Goal: Navigation & Orientation: Find specific page/section

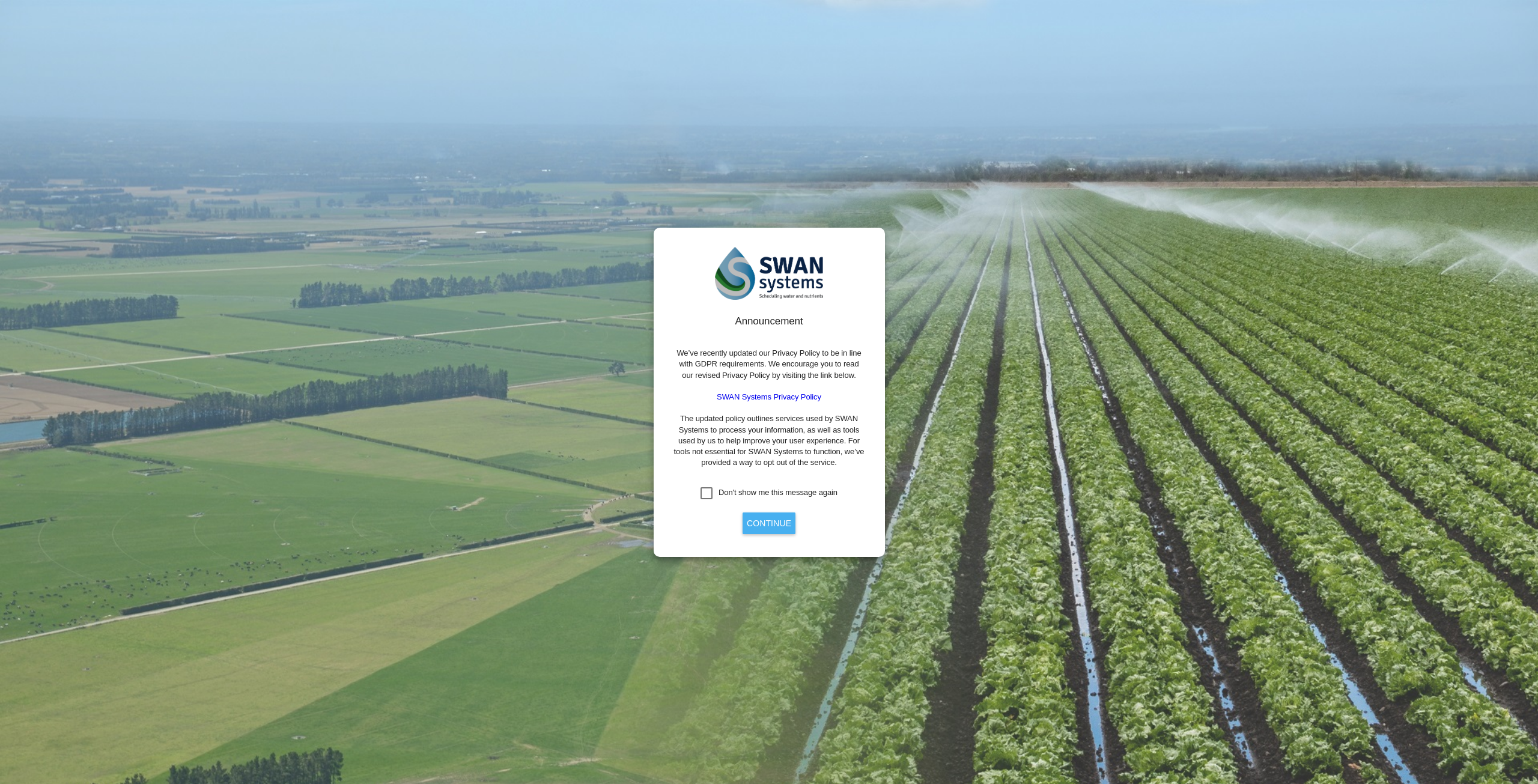
click at [768, 524] on button "Continue" at bounding box center [769, 524] width 53 height 22
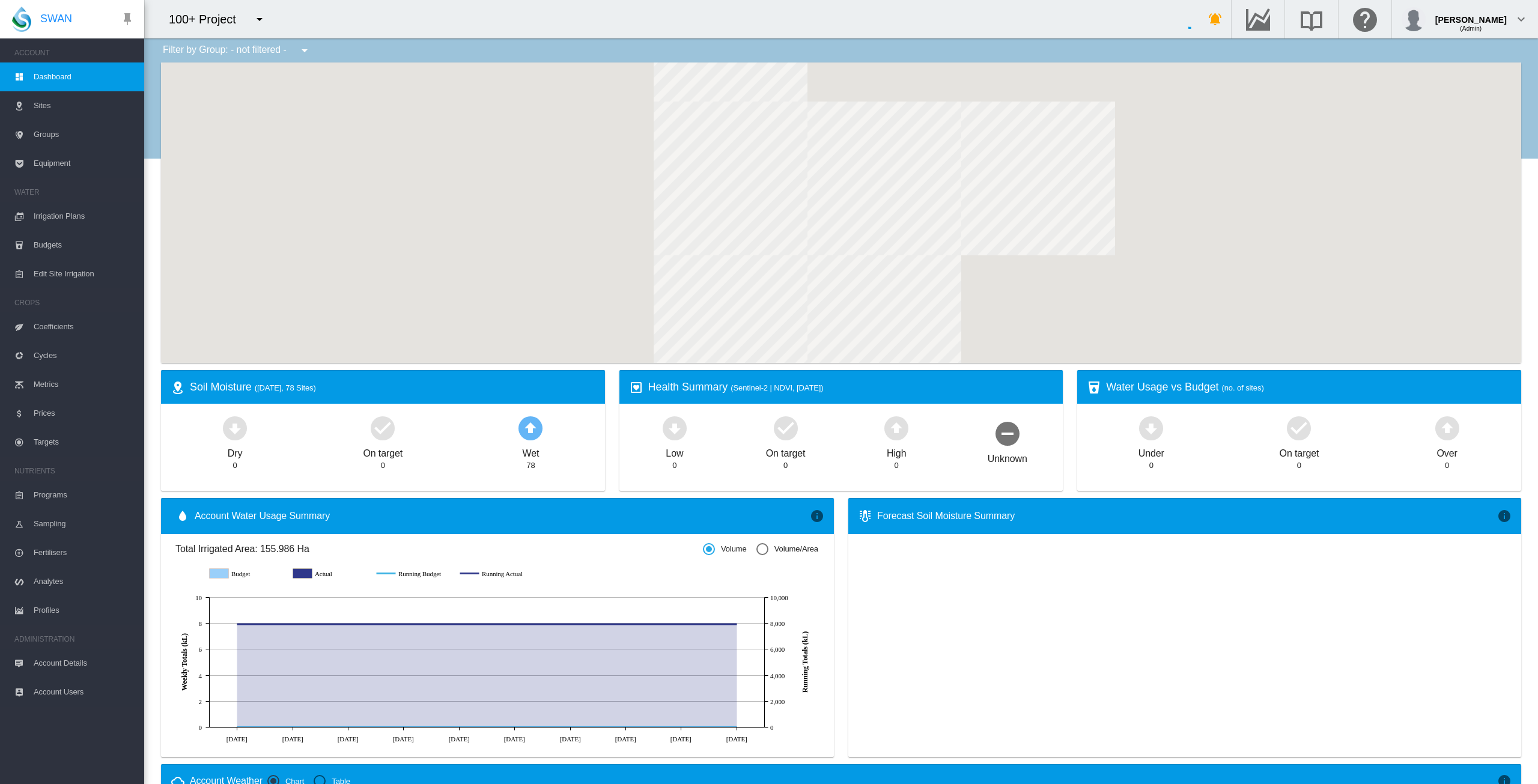
click at [261, 21] on md-icon "icon-menu-down" at bounding box center [259, 19] width 15 height 15
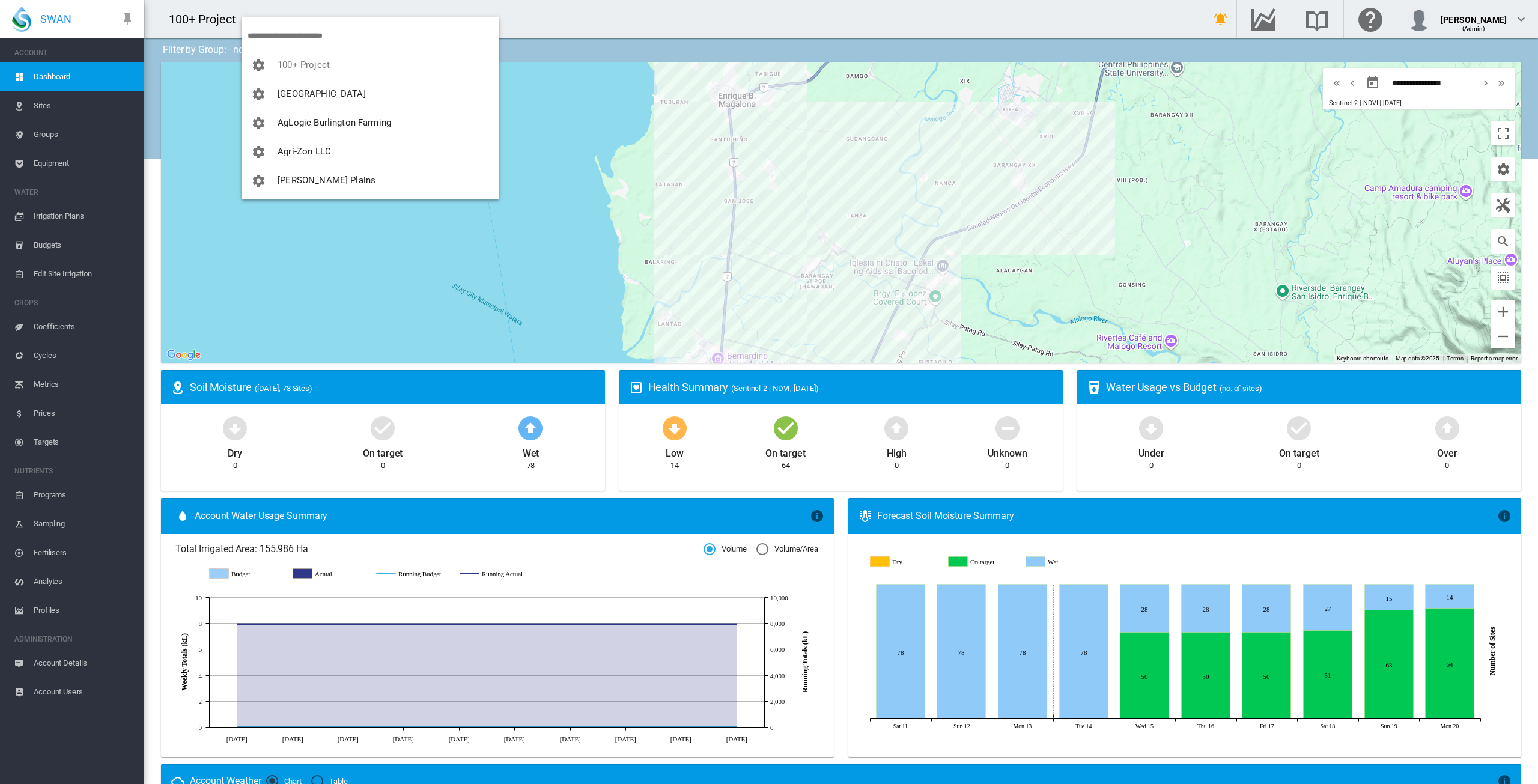
click at [56, 103] on md-backdrop at bounding box center [769, 392] width 1538 height 784
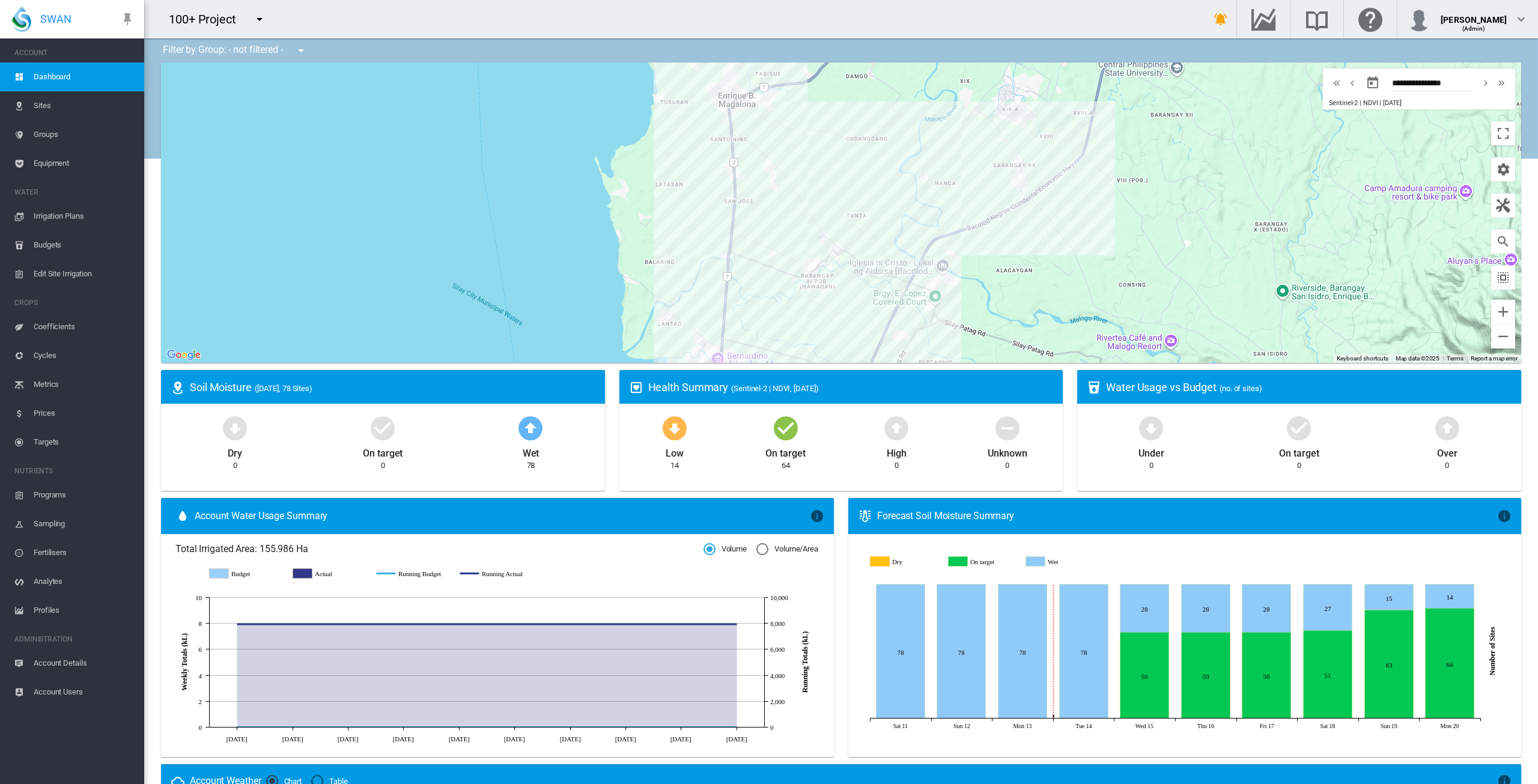
click at [51, 100] on span "Sites" at bounding box center [84, 106] width 101 height 29
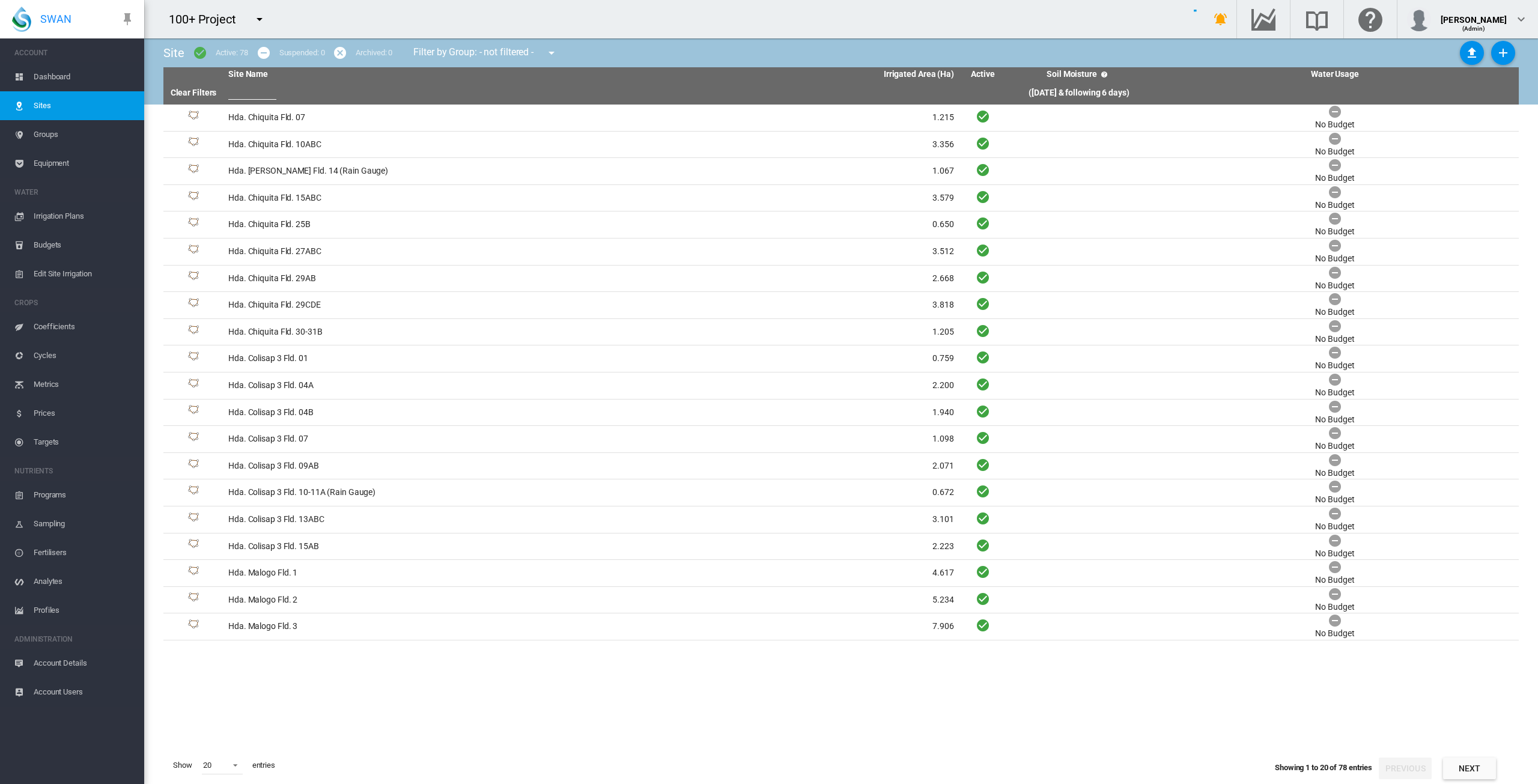
click at [64, 129] on span "Groups" at bounding box center [84, 134] width 101 height 29
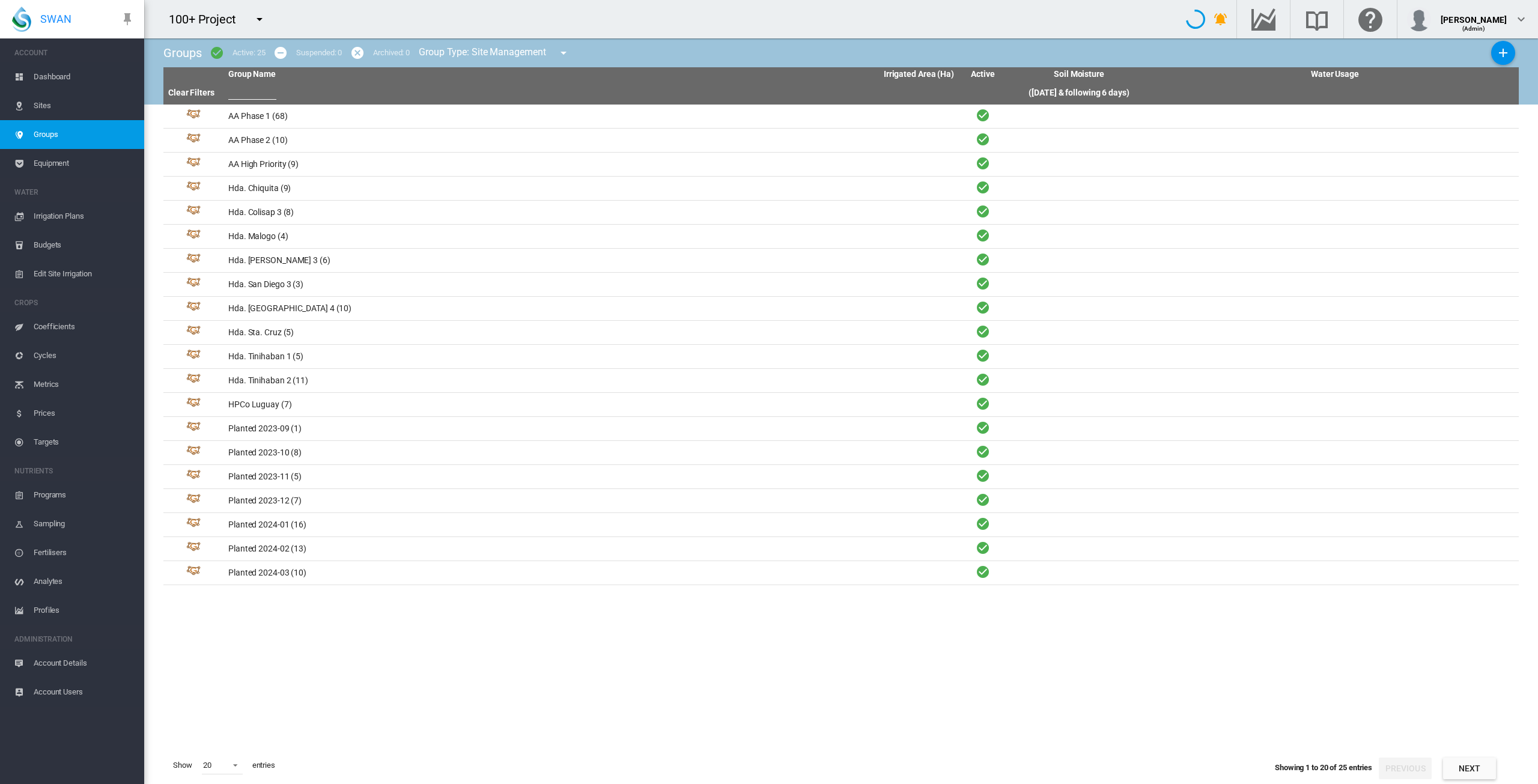
click at [262, 13] on md-icon "icon-menu-down" at bounding box center [259, 19] width 15 height 15
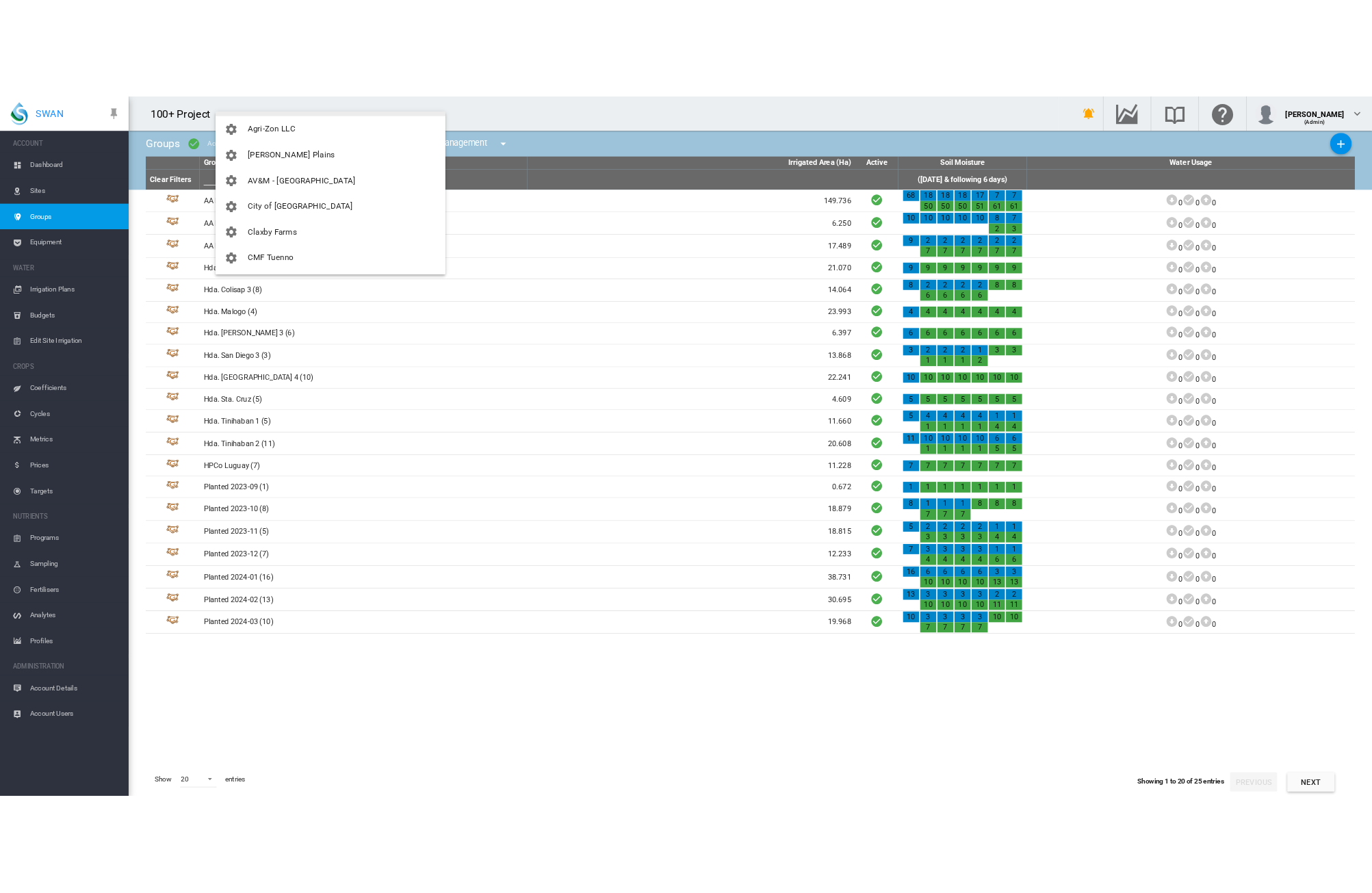
scroll to position [137, 0]
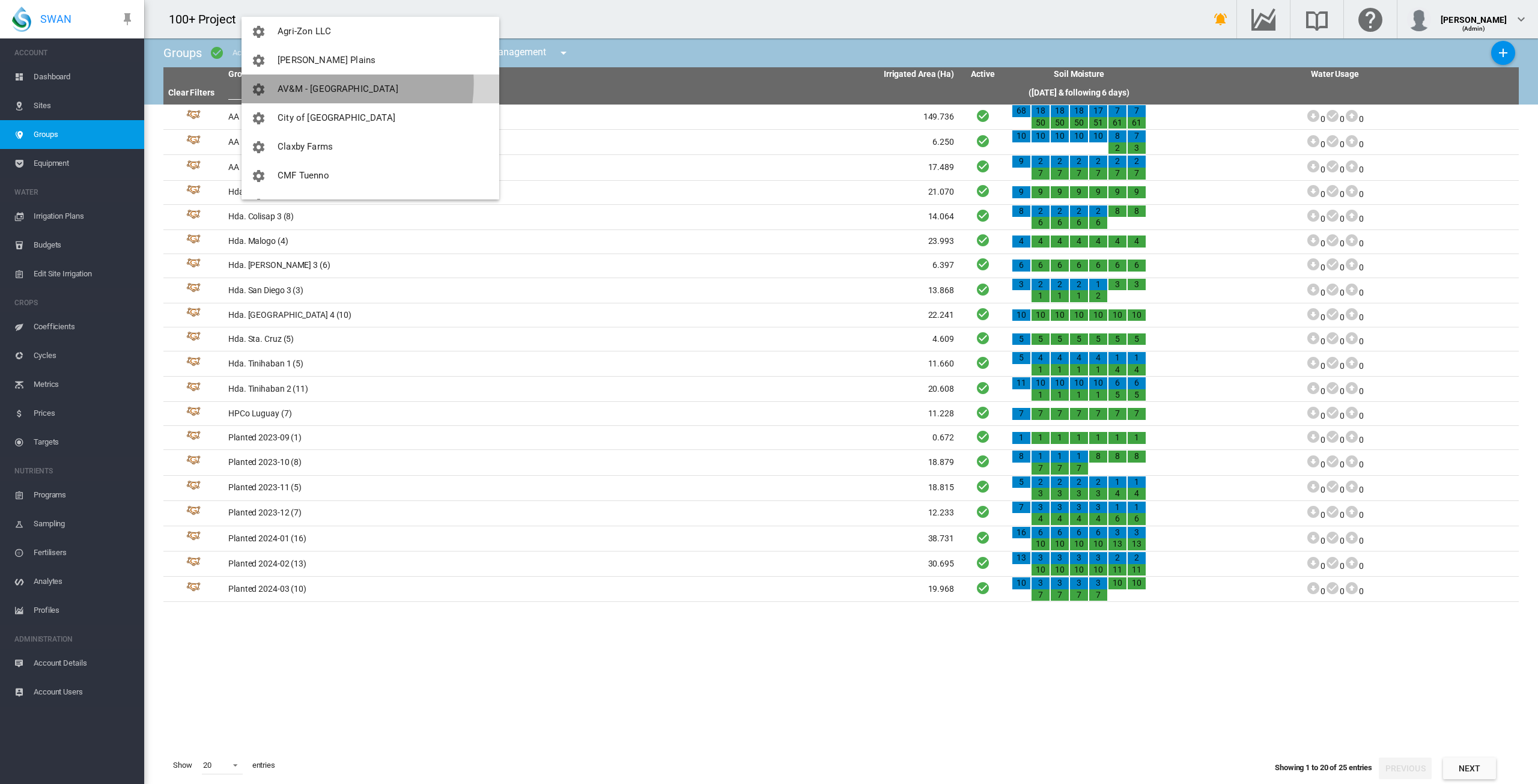
click at [334, 83] on span "AV&M - [GEOGRAPHIC_DATA]" at bounding box center [338, 88] width 121 height 11
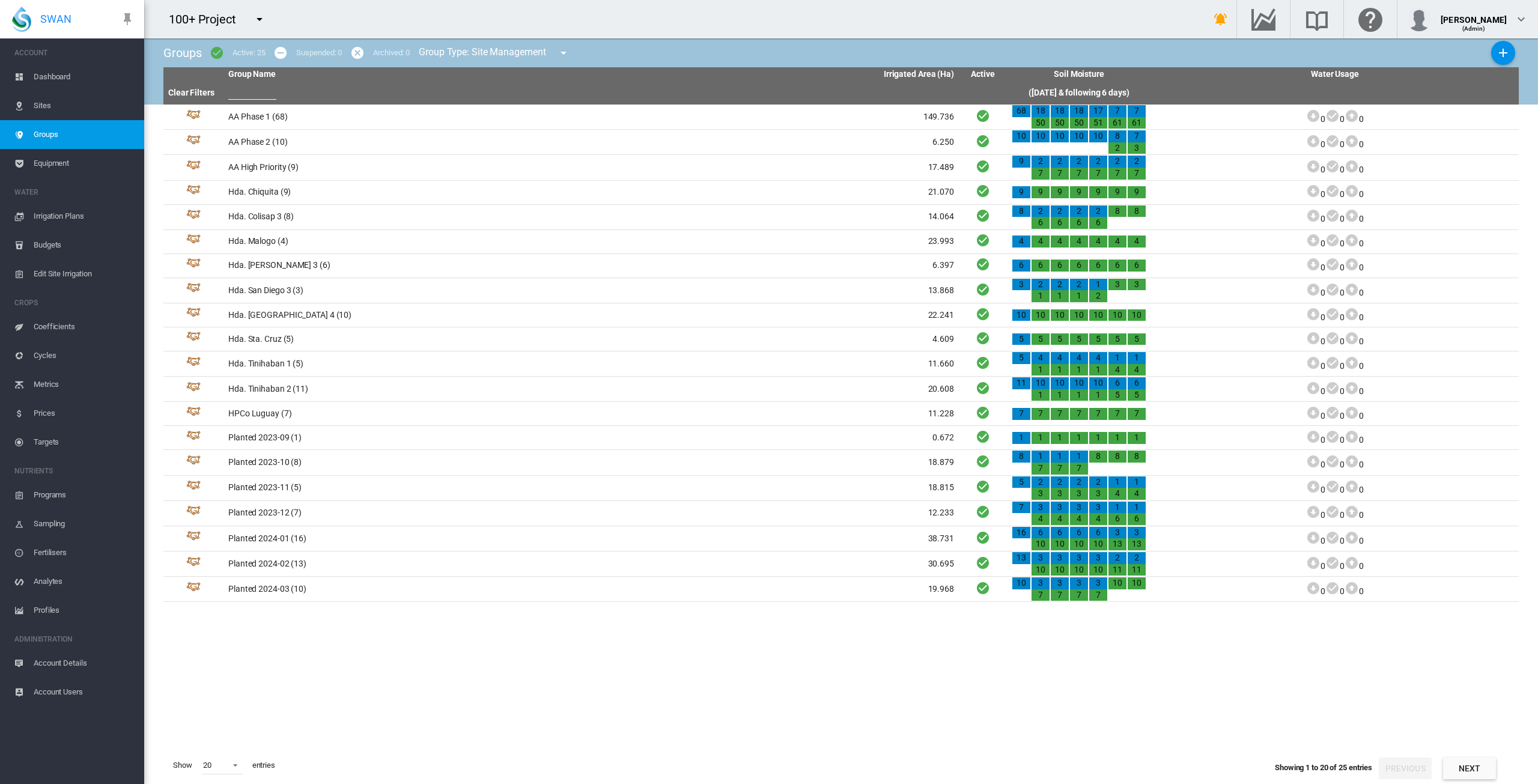
click at [263, 17] on md-icon "icon-menu-down" at bounding box center [259, 19] width 15 height 15
